Goal: Task Accomplishment & Management: Complete application form

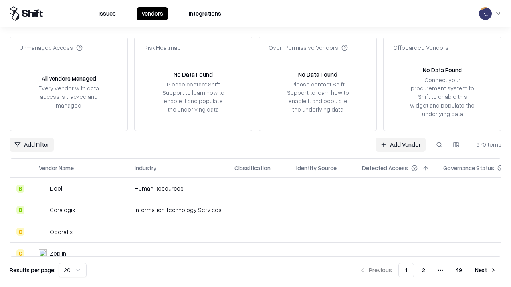
click at [400, 144] on link "Add Vendor" at bounding box center [400, 145] width 50 height 14
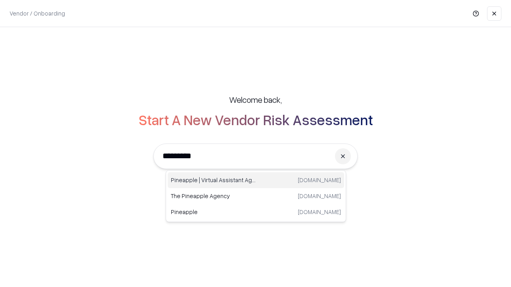
click at [256, 180] on div "Pineapple | Virtual Assistant Agency [DOMAIN_NAME]" at bounding box center [256, 180] width 176 height 16
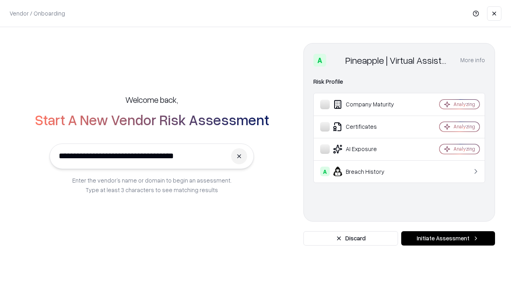
type input "**********"
click at [448, 239] on button "Initiate Assessment" at bounding box center [448, 238] width 94 height 14
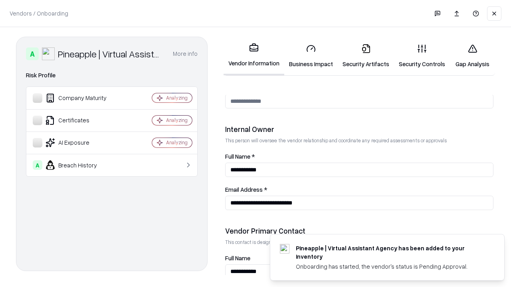
scroll to position [413, 0]
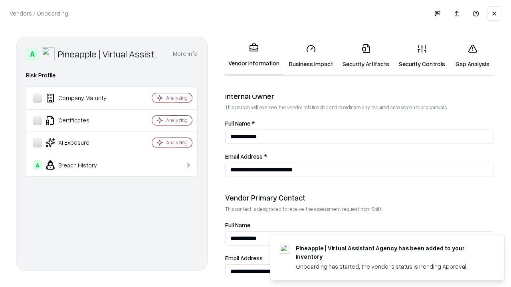
click at [311, 56] on link "Business Impact" at bounding box center [310, 56] width 53 height 37
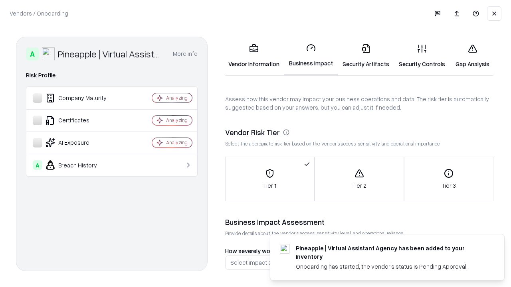
click at [472, 56] on link "Gap Analysis" at bounding box center [472, 56] width 45 height 37
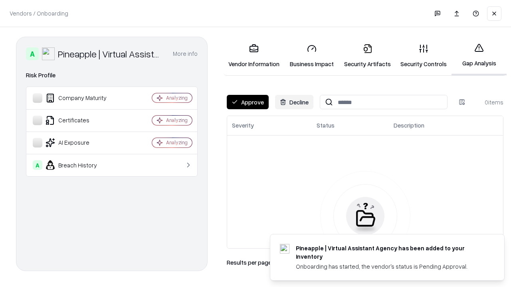
click at [247, 102] on button "Approve" at bounding box center [248, 102] width 42 height 14
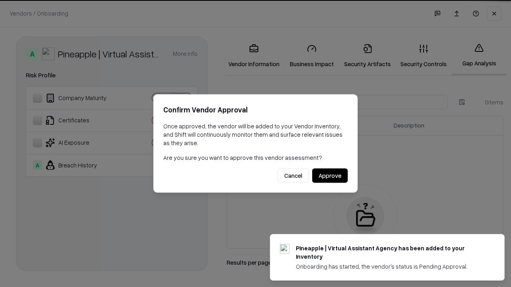
click at [330, 176] on button "Approve" at bounding box center [330, 176] width 36 height 14
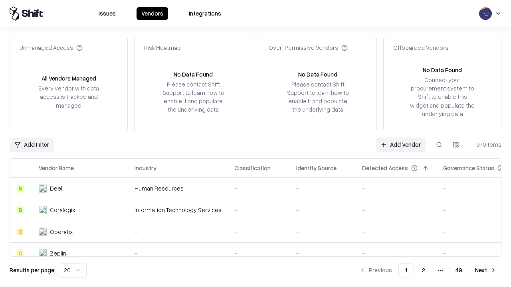
type input "**********"
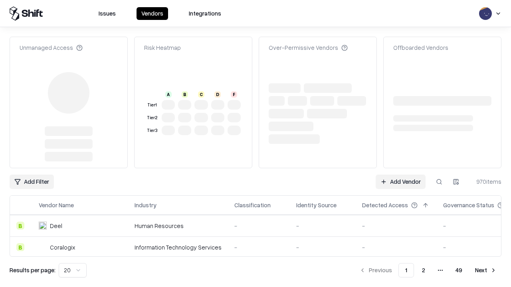
click at [400, 182] on link "Add Vendor" at bounding box center [400, 182] width 50 height 14
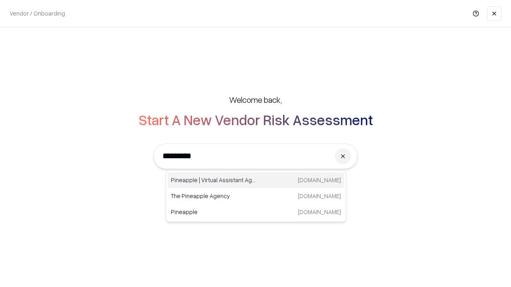
click at [256, 180] on div "Pineapple | Virtual Assistant Agency [DOMAIN_NAME]" at bounding box center [256, 180] width 176 height 16
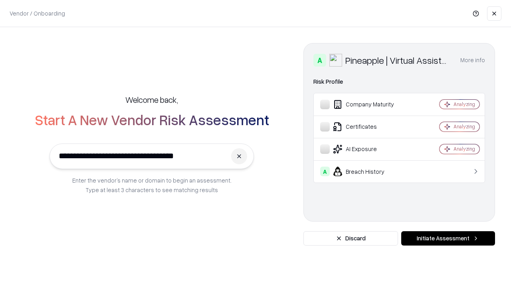
type input "**********"
click at [448, 239] on button "Initiate Assessment" at bounding box center [448, 238] width 94 height 14
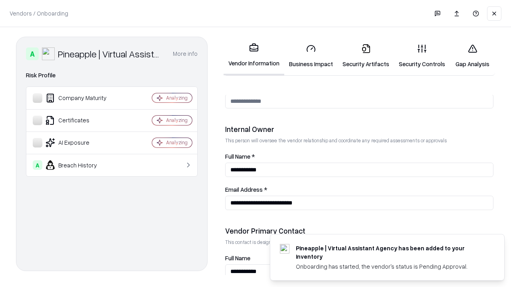
scroll to position [413, 0]
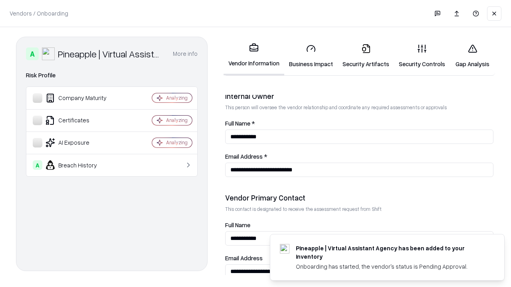
click at [472, 56] on link "Gap Analysis" at bounding box center [472, 56] width 45 height 37
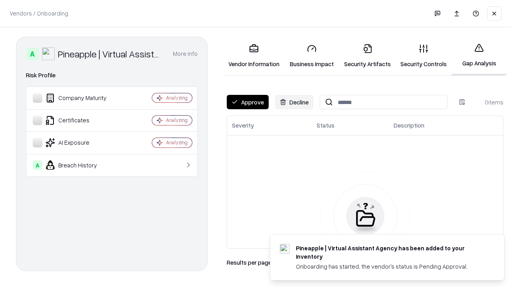
click at [247, 102] on button "Approve" at bounding box center [248, 102] width 42 height 14
